Goal: Task Accomplishment & Management: Manage account settings

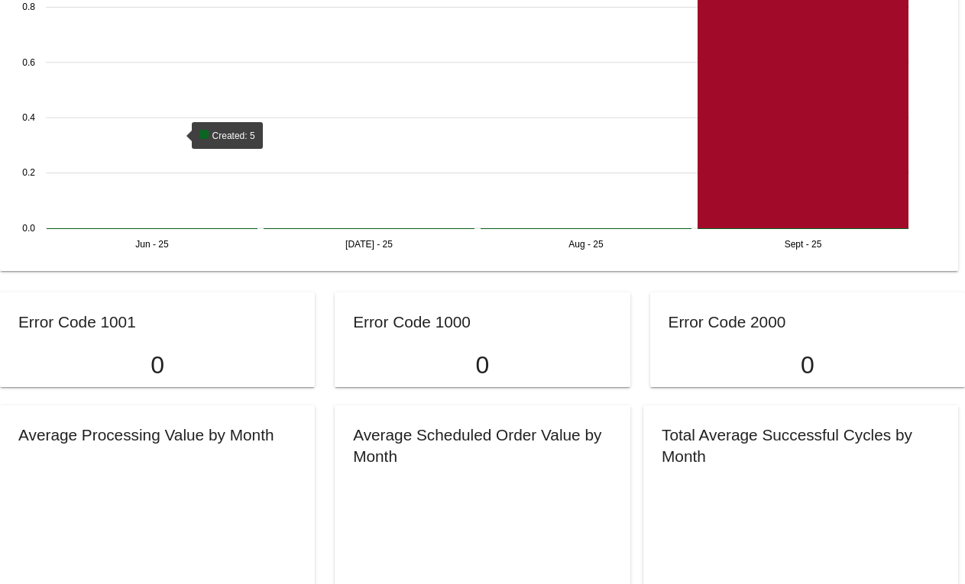
scroll to position [1222, 0]
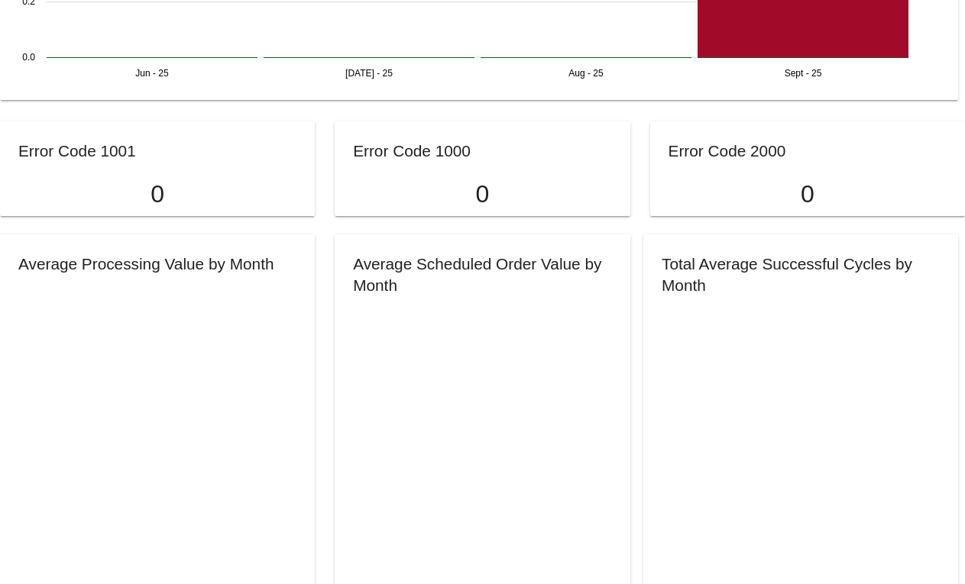
click at [360, 157] on h2 "Error Code 1000" at bounding box center [412, 151] width 118 height 18
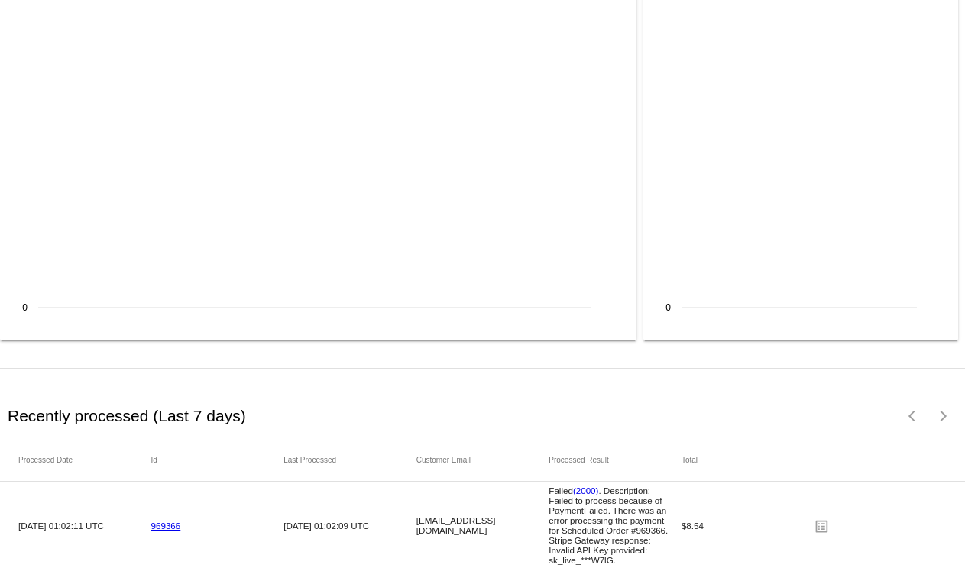
scroll to position [2071, 0]
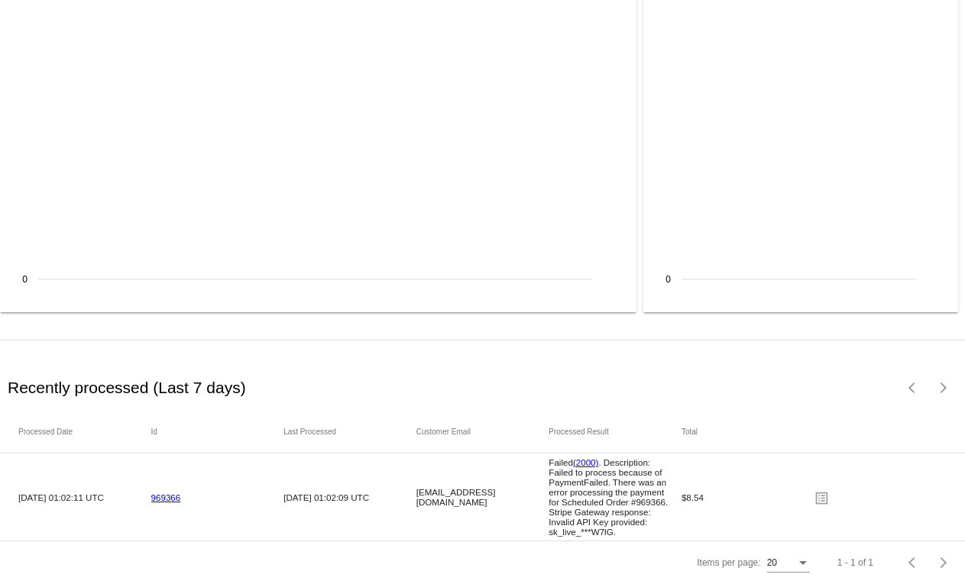
click at [172, 493] on link "969366" at bounding box center [166, 498] width 30 height 10
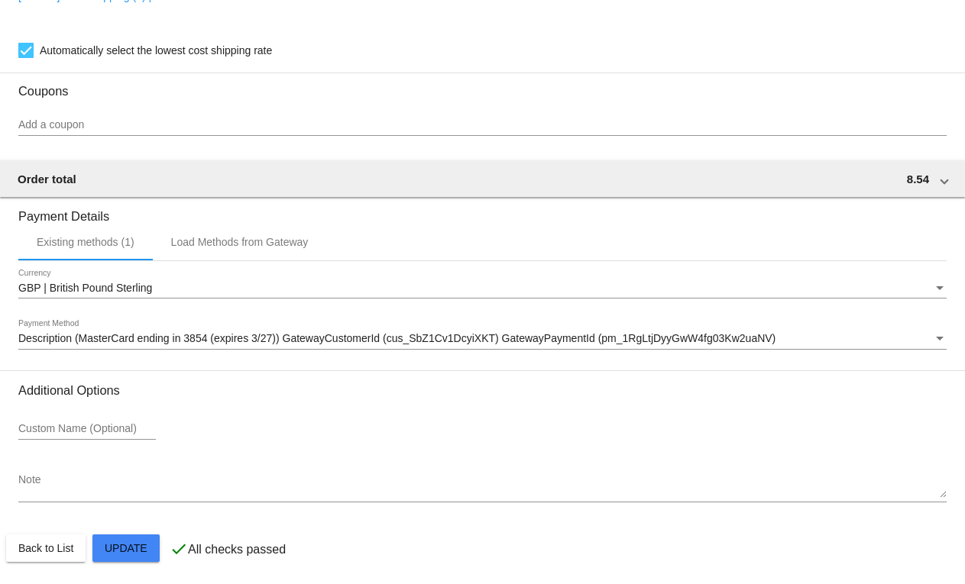
scroll to position [1298, 0]
click at [107, 343] on span "Description (MasterCard ending in 3854 (expires 3/27)) GatewayCustomerId (cus_S…" at bounding box center [396, 337] width 757 height 12
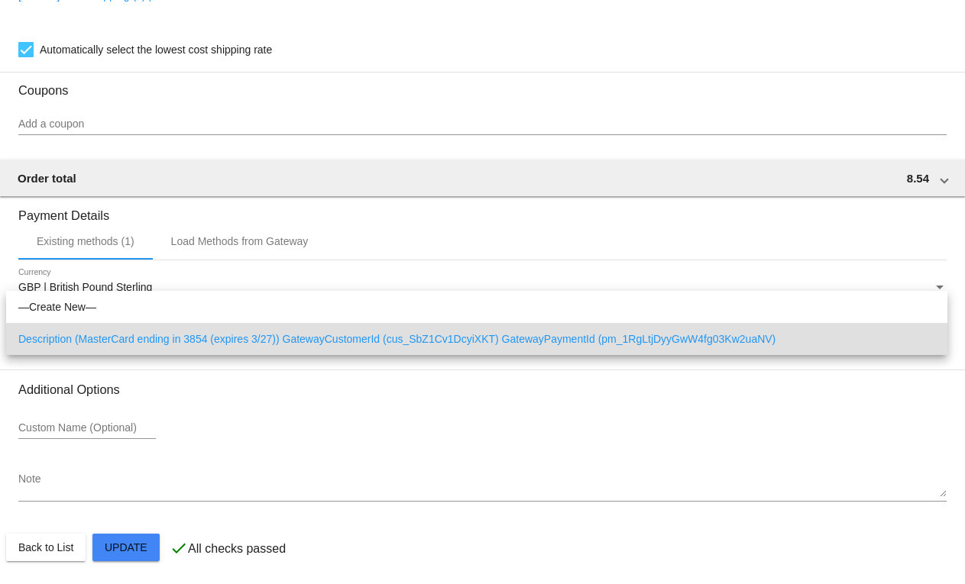
click at [200, 396] on div at bounding box center [482, 292] width 965 height 584
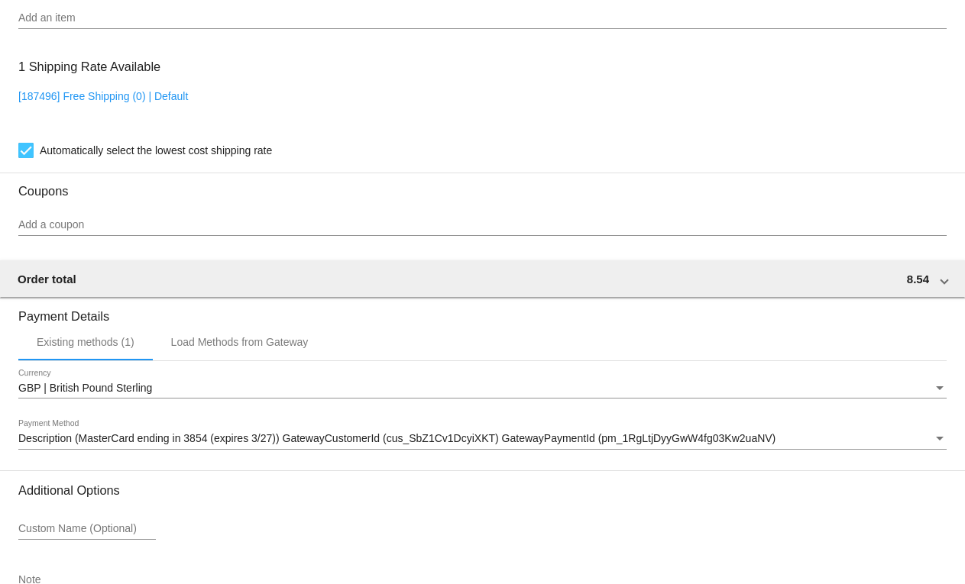
scroll to position [1071, 0]
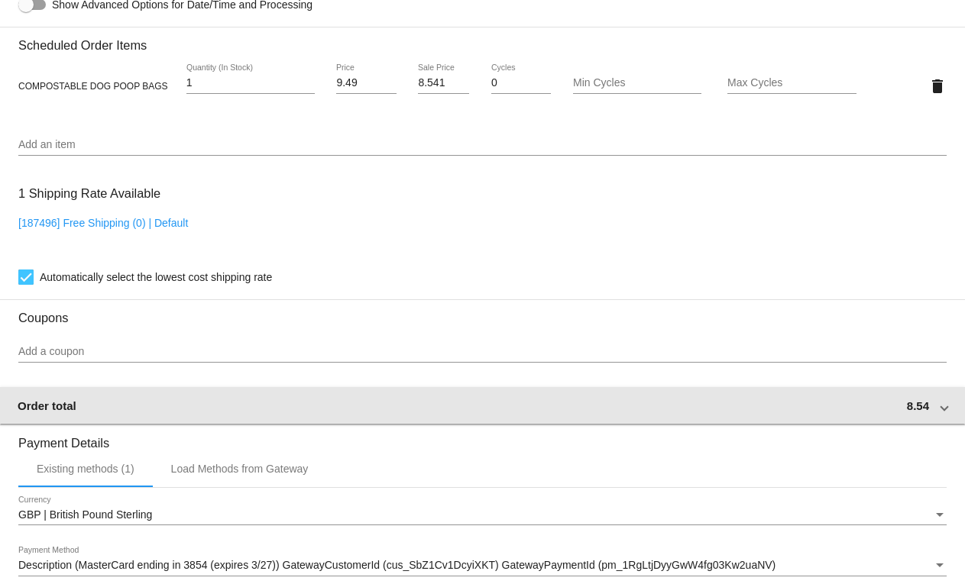
click at [799, 415] on mat-expansion-panel-header "Order total 8.54" at bounding box center [482, 405] width 966 height 37
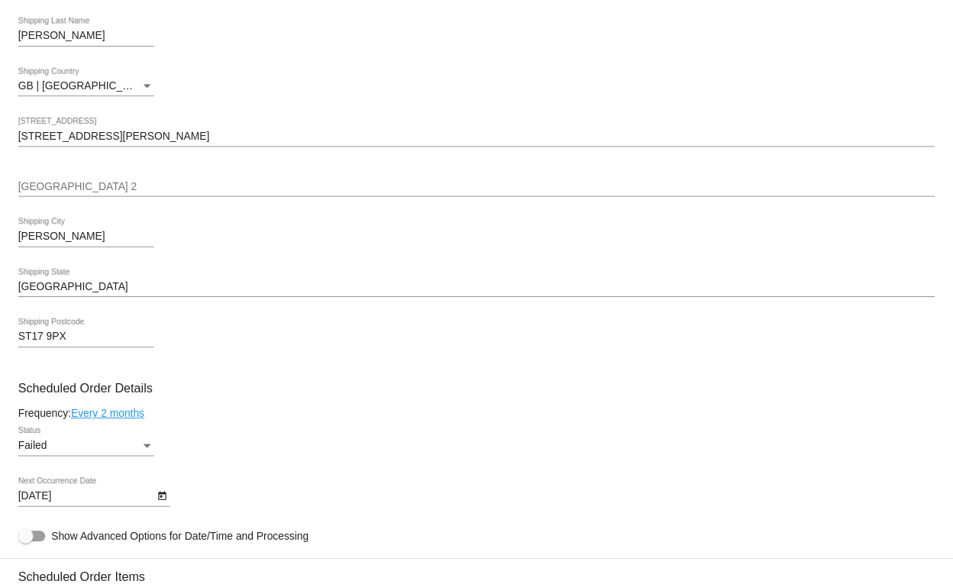
scroll to position [460, 0]
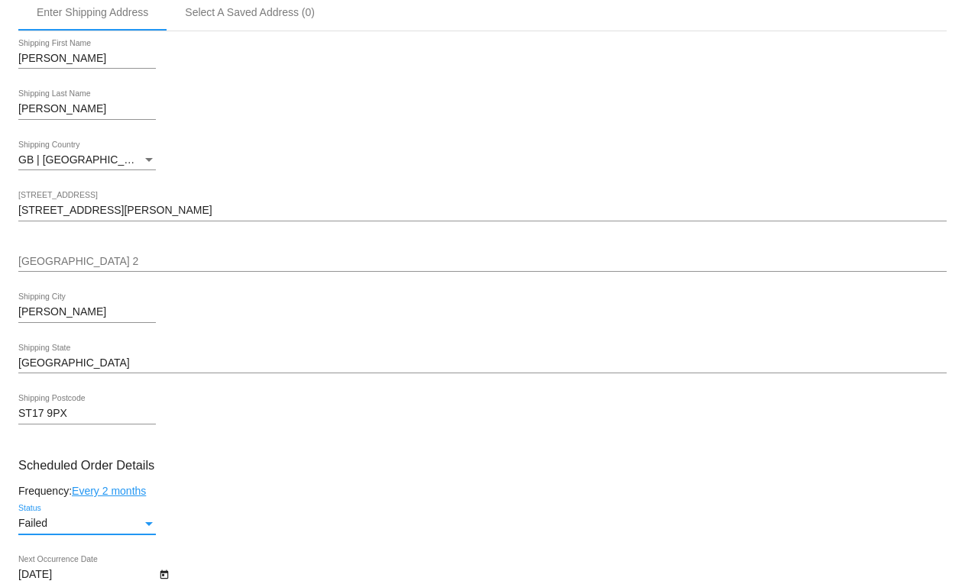
click at [128, 521] on div "Failed" at bounding box center [80, 524] width 124 height 12
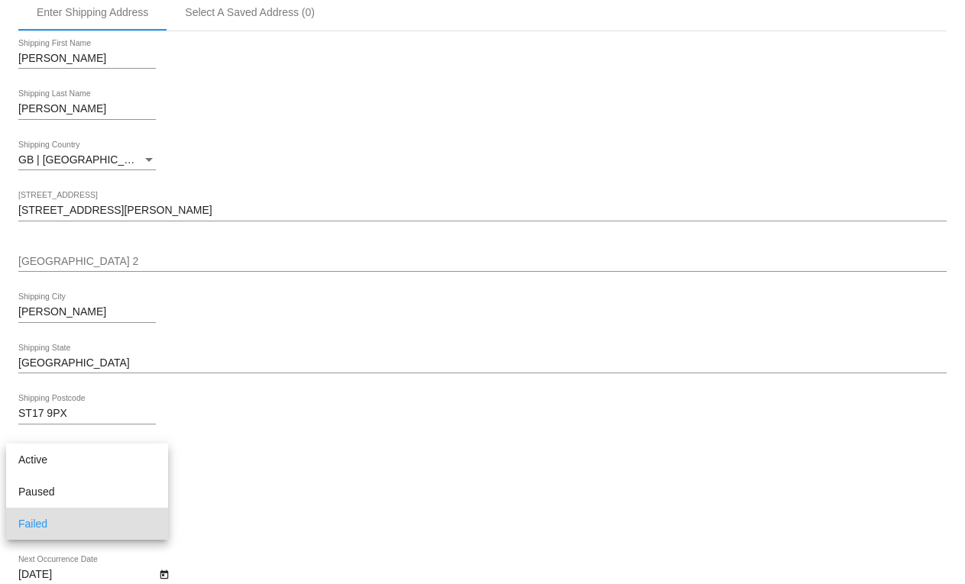
click at [270, 498] on div at bounding box center [482, 292] width 965 height 584
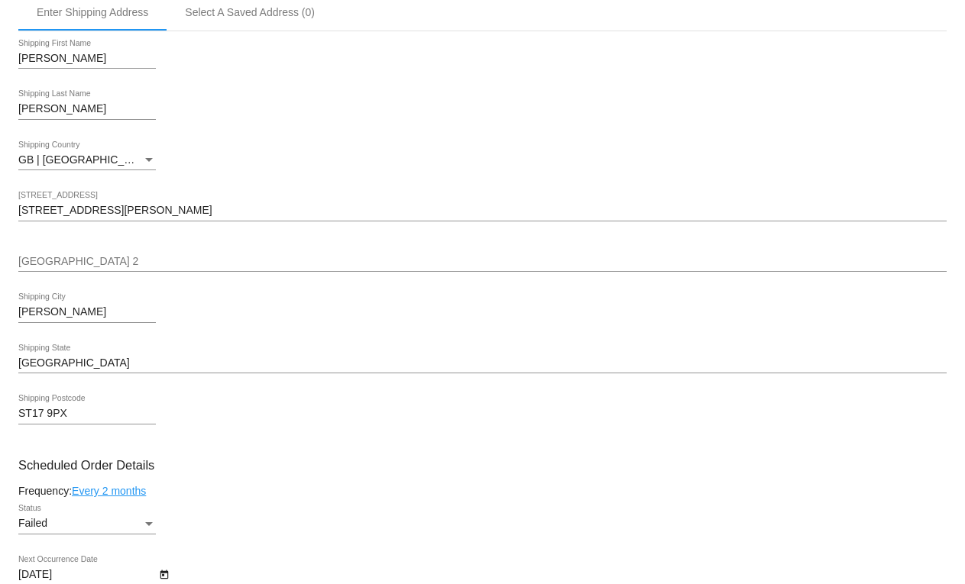
click at [111, 489] on link "Every 2 months" at bounding box center [109, 491] width 74 height 12
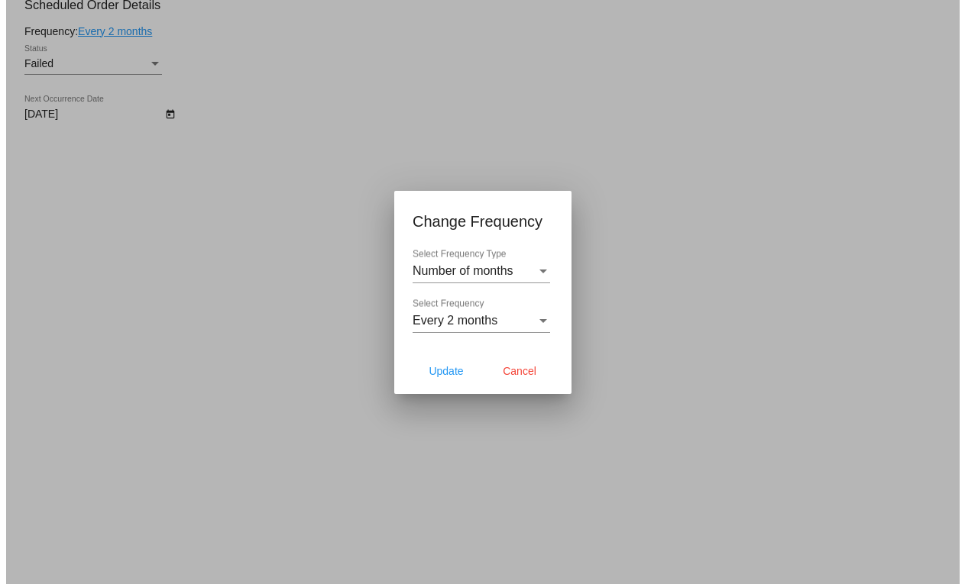
scroll to position [470, 0]
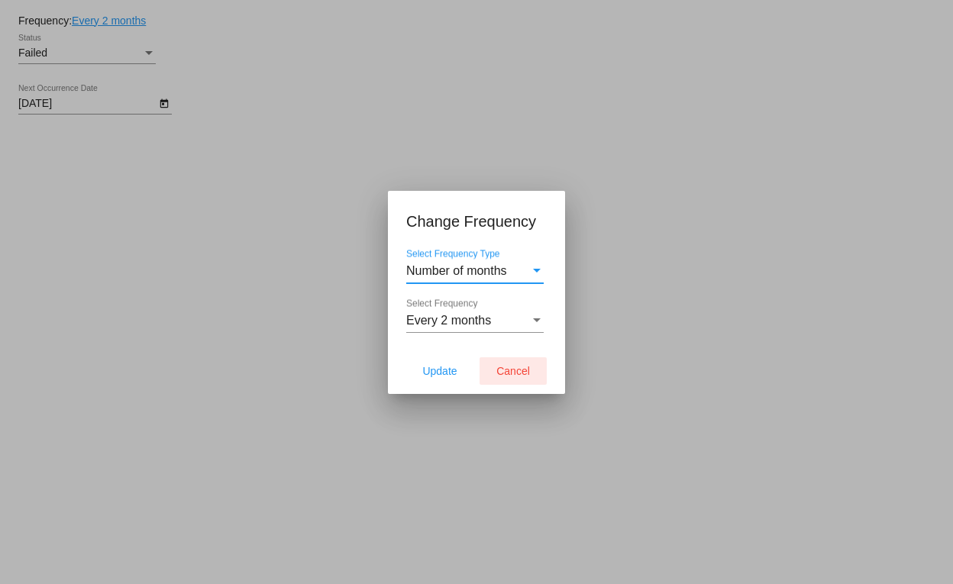
click at [499, 370] on span "Cancel" at bounding box center [513, 371] width 34 height 12
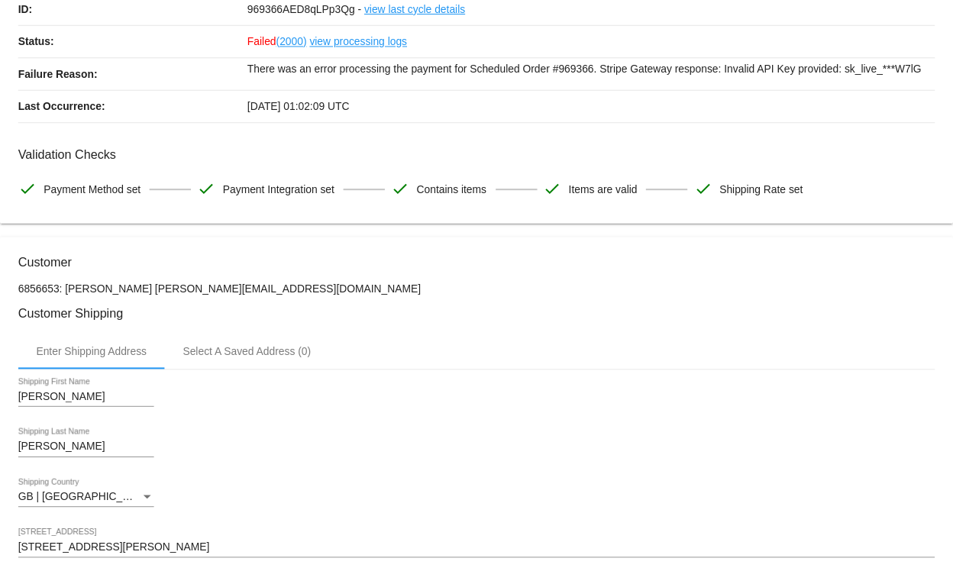
scroll to position [78, 0]
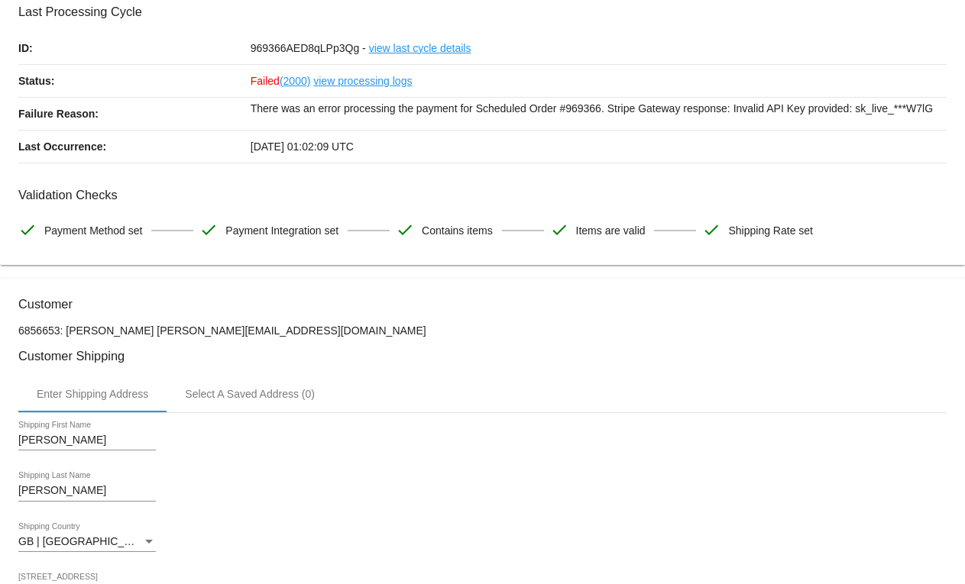
click at [344, 79] on link "view processing logs" at bounding box center [362, 81] width 99 height 32
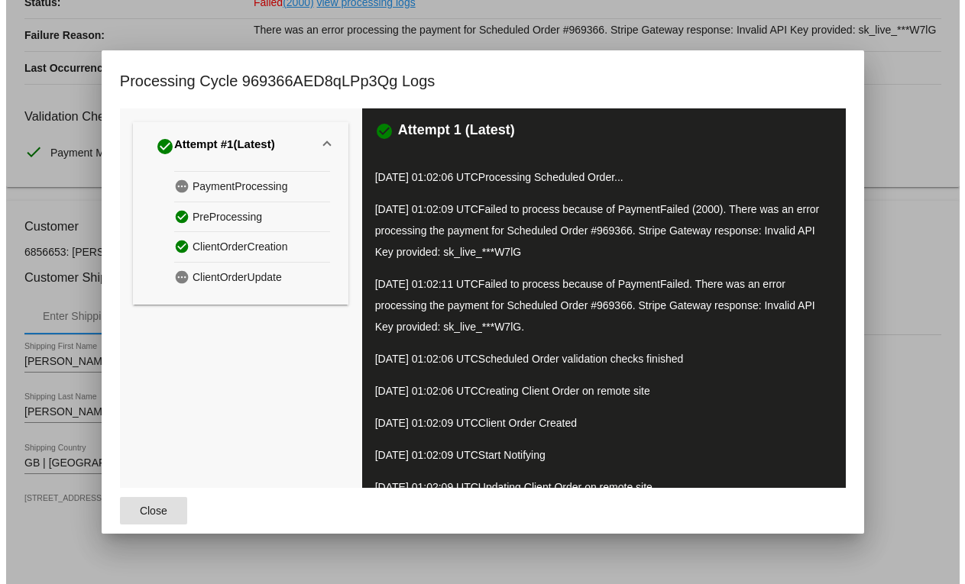
scroll to position [0, 0]
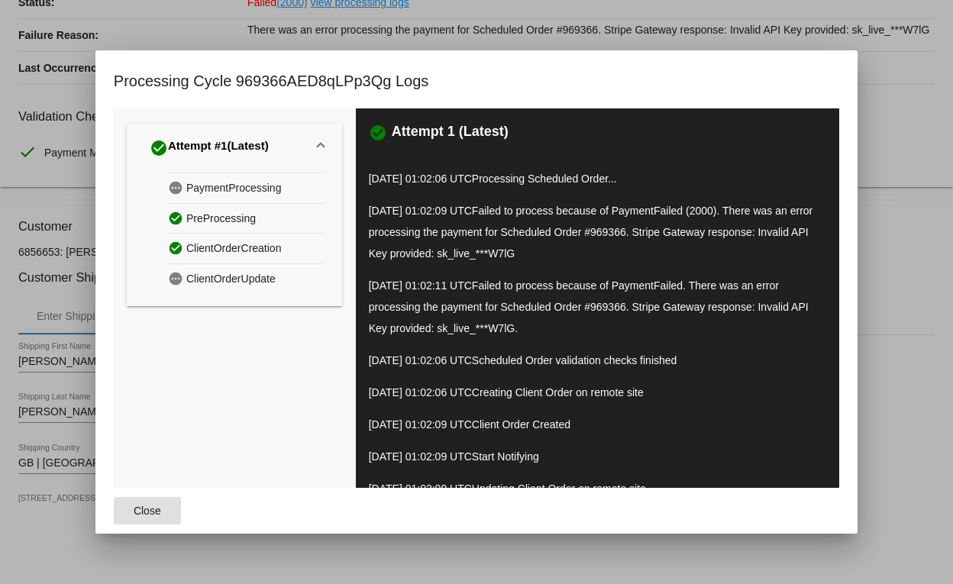
click at [940, 266] on div at bounding box center [476, 292] width 953 height 584
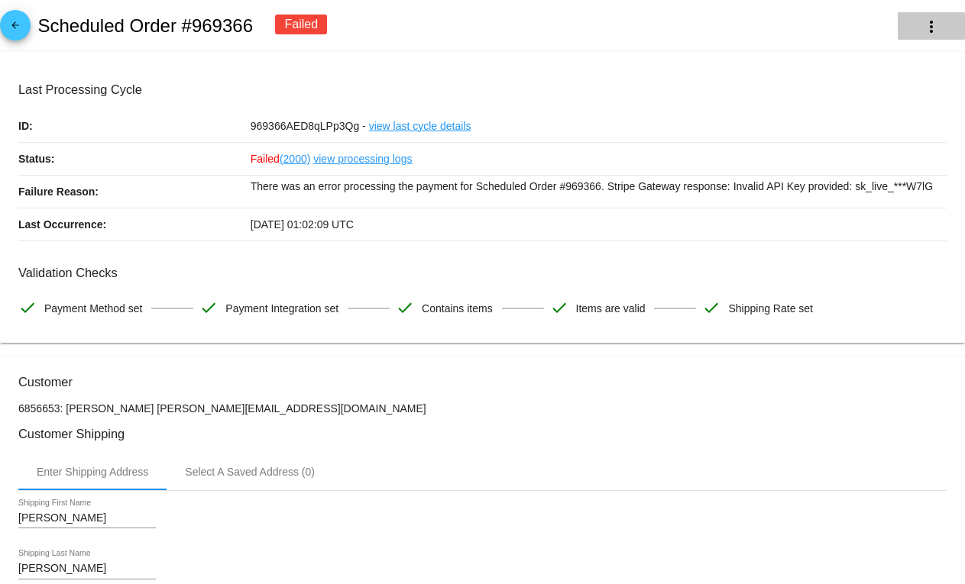
click at [931, 28] on button "more_vert" at bounding box center [930, 25] width 67 height 27
